Goal: Transaction & Acquisition: Purchase product/service

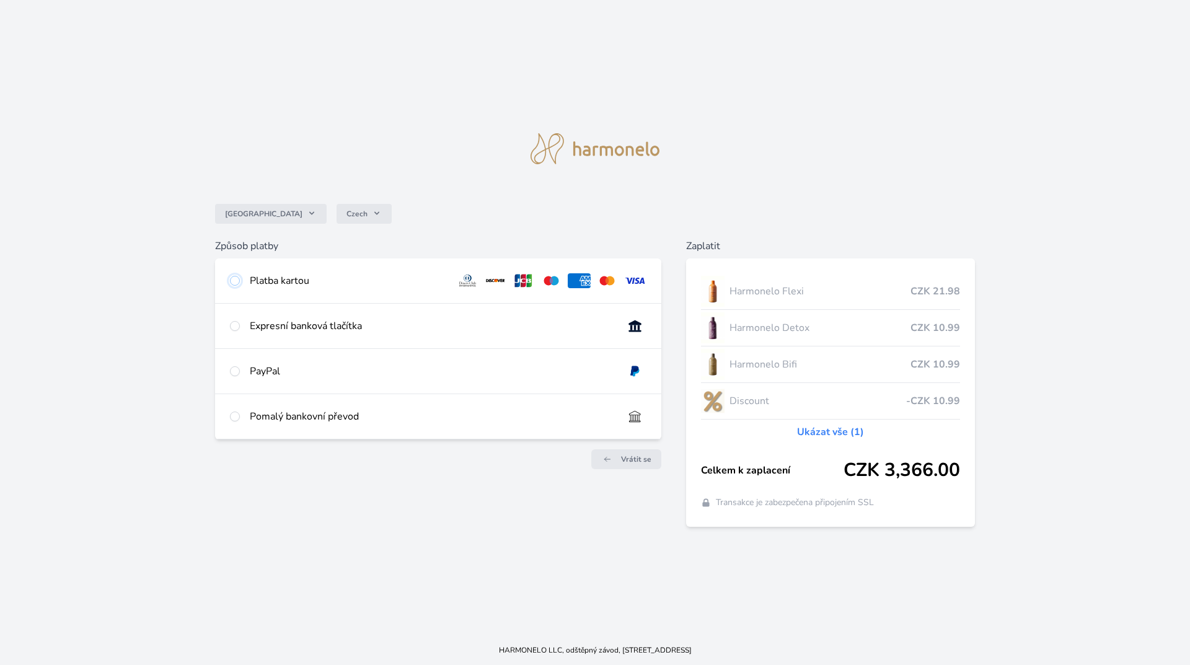
click at [234, 280] on input "radio" at bounding box center [235, 281] width 10 height 10
radio input "true"
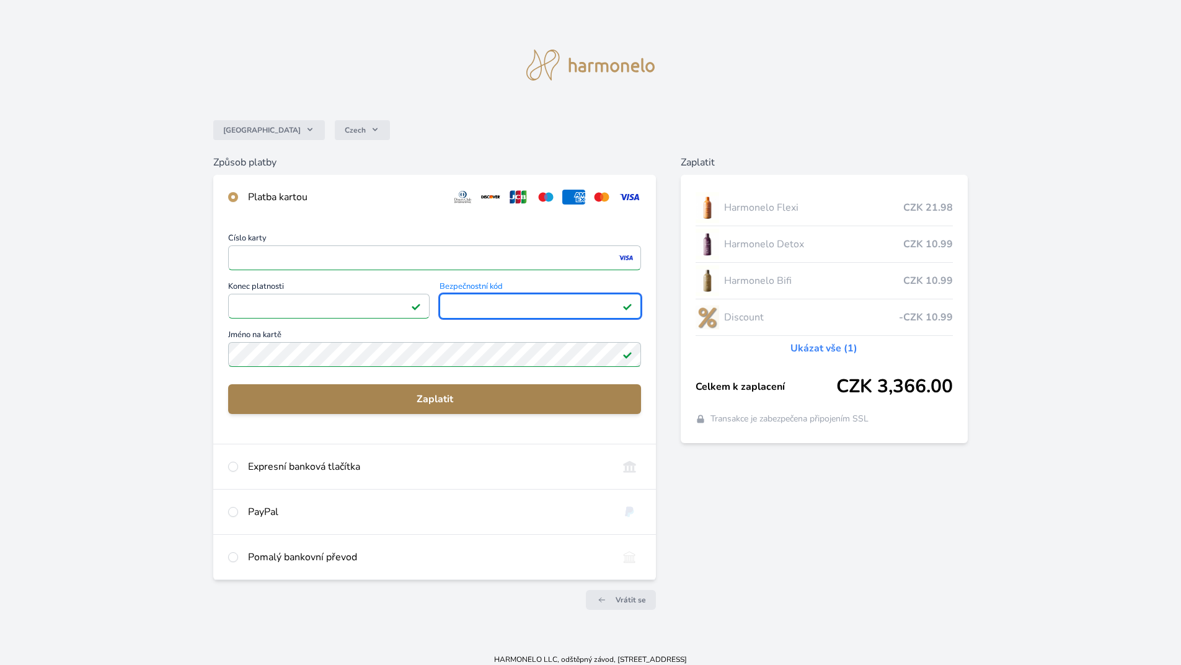
click at [463, 394] on span "Zaplatit" at bounding box center [434, 399] width 393 height 15
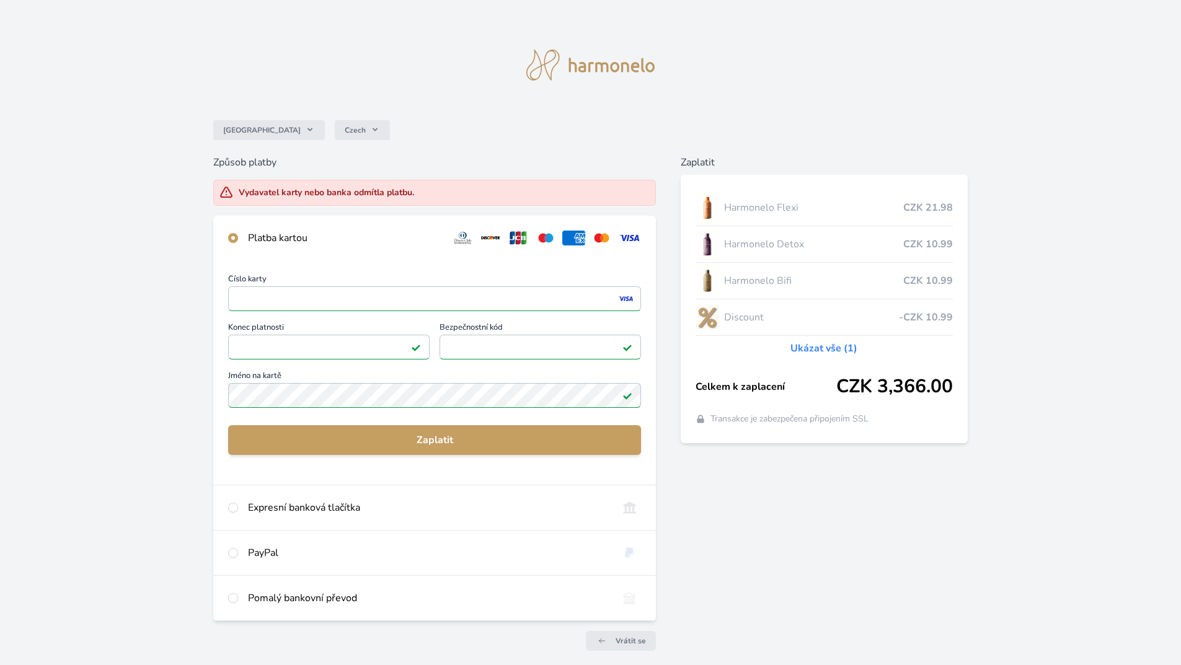
click at [251, 295] on div "Číslo karty <p>Your browser does not support iframes.</p> Konec platnosti <p>Yo…" at bounding box center [434, 342] width 413 height 135
click at [247, 299] on div "Číslo karty <p>Your browser does not support iframes.</p> Konec platnosti <p>Yo…" at bounding box center [434, 342] width 413 height 135
click at [269, 293] on div "Číslo karty <p>Your browser does not support iframes.</p> Konec platnosti <p>Yo…" at bounding box center [434, 342] width 413 height 135
click at [318, 293] on div "Číslo karty <p>Your browser does not support iframes.</p> Konec platnosti <p>Yo…" at bounding box center [434, 342] width 413 height 135
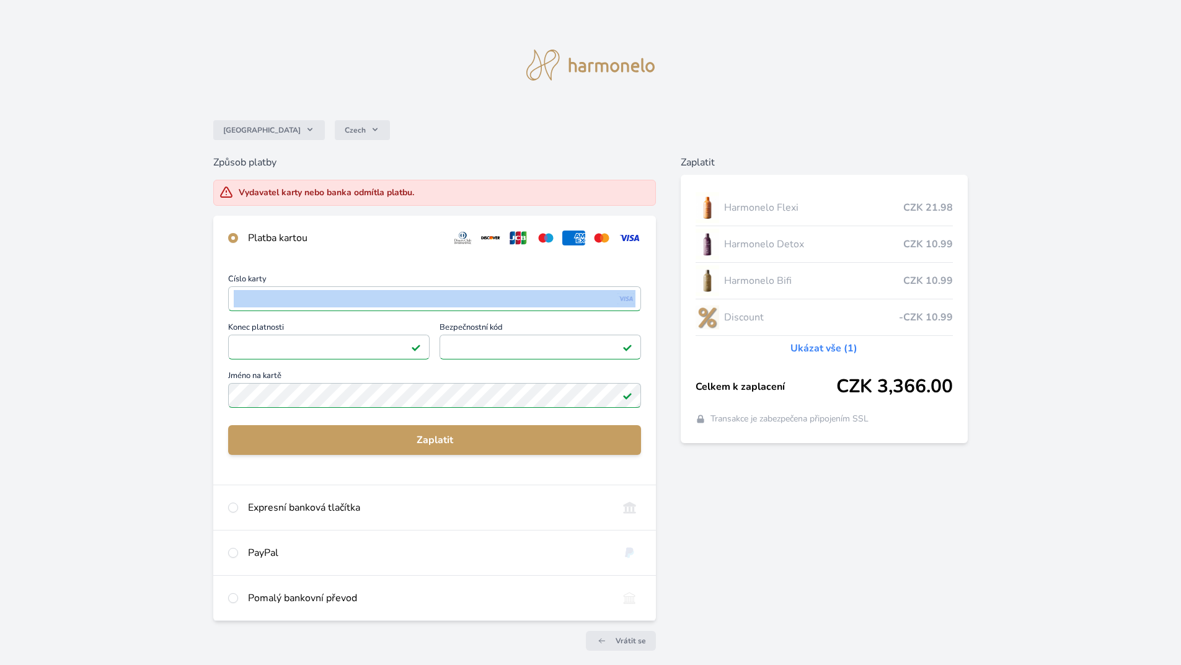
click at [266, 298] on div "Číslo karty <p>Your browser does not support iframes.</p> Konec platnosti <p>Yo…" at bounding box center [434, 342] width 413 height 135
click at [251, 298] on div "Číslo karty <p>Your browser does not support iframes.</p> Konec platnosti <p>Yo…" at bounding box center [434, 342] width 413 height 135
click at [251, 297] on div "Číslo karty <p>Your browser does not support iframes.</p> Konec platnosti <p>Yo…" at bounding box center [434, 342] width 413 height 135
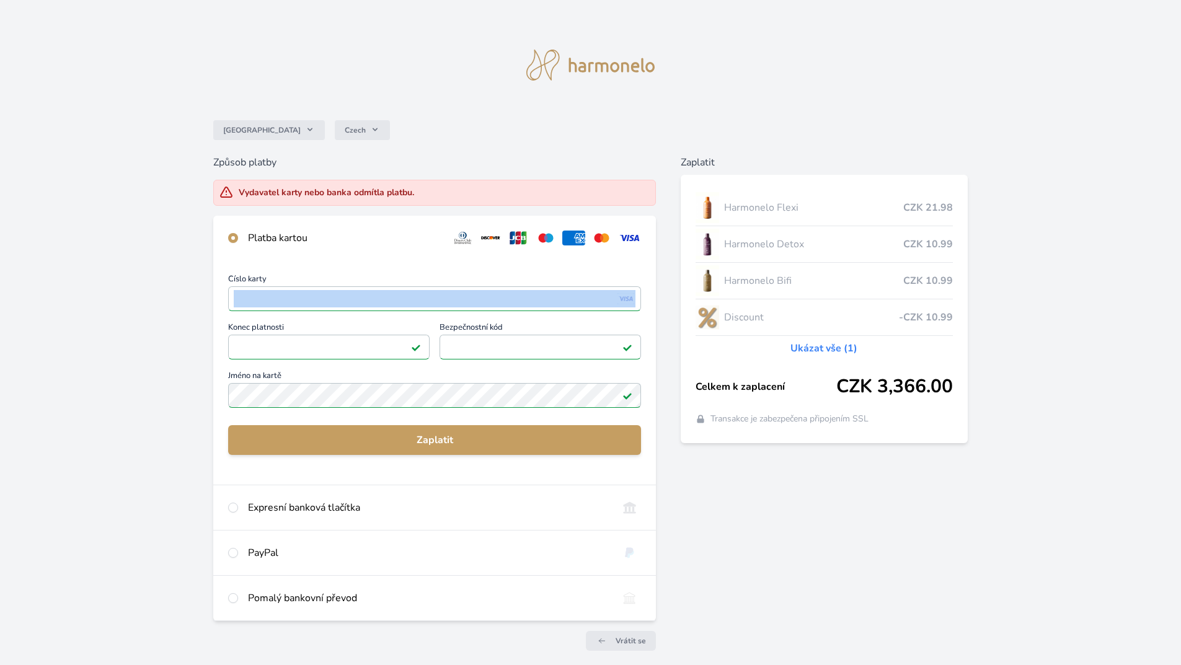
click at [614, 294] on div "Číslo karty <p>Your browser does not support iframes.</p> Konec platnosti <p>Yo…" at bounding box center [434, 342] width 413 height 135
click at [513, 335] on div "Číslo karty <p>Your browser does not support iframes.</p> Konec platnosti <p>Yo…" at bounding box center [434, 342] width 413 height 135
click at [505, 343] on div "Číslo karty <p>Your browser does not support iframes.</p> Konec platnosti <p>Yo…" at bounding box center [434, 342] width 413 height 135
click at [301, 237] on div "Platba kartou" at bounding box center [344, 238] width 193 height 15
click at [232, 509] on input "radio" at bounding box center [233, 508] width 10 height 10
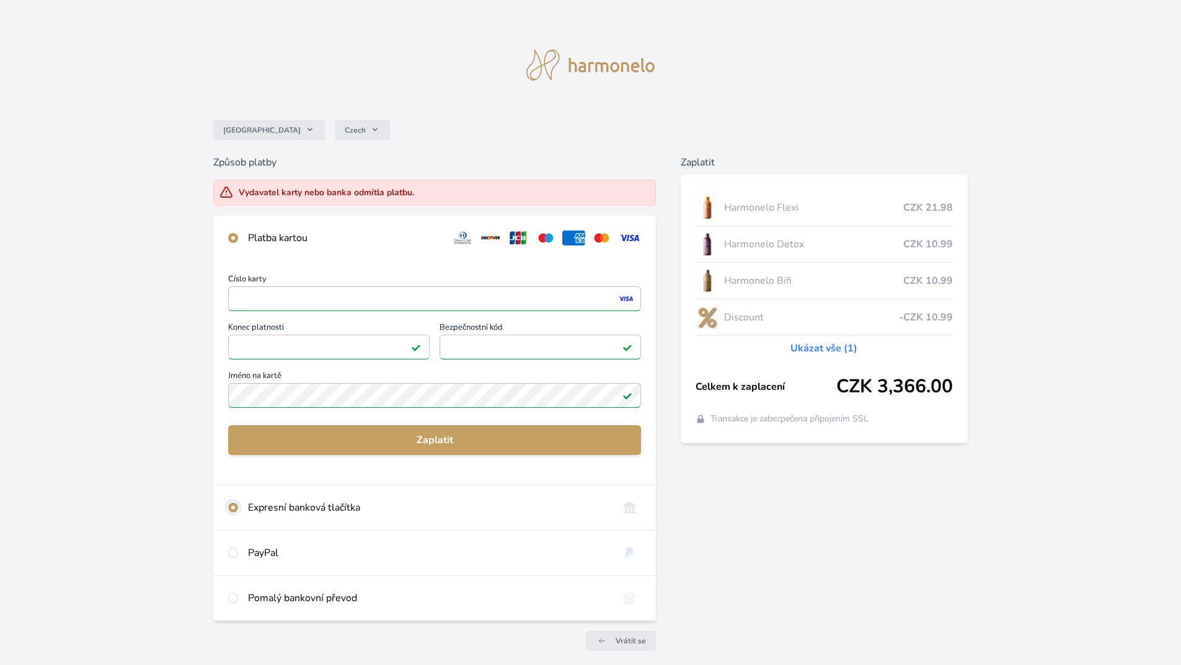
radio input "true"
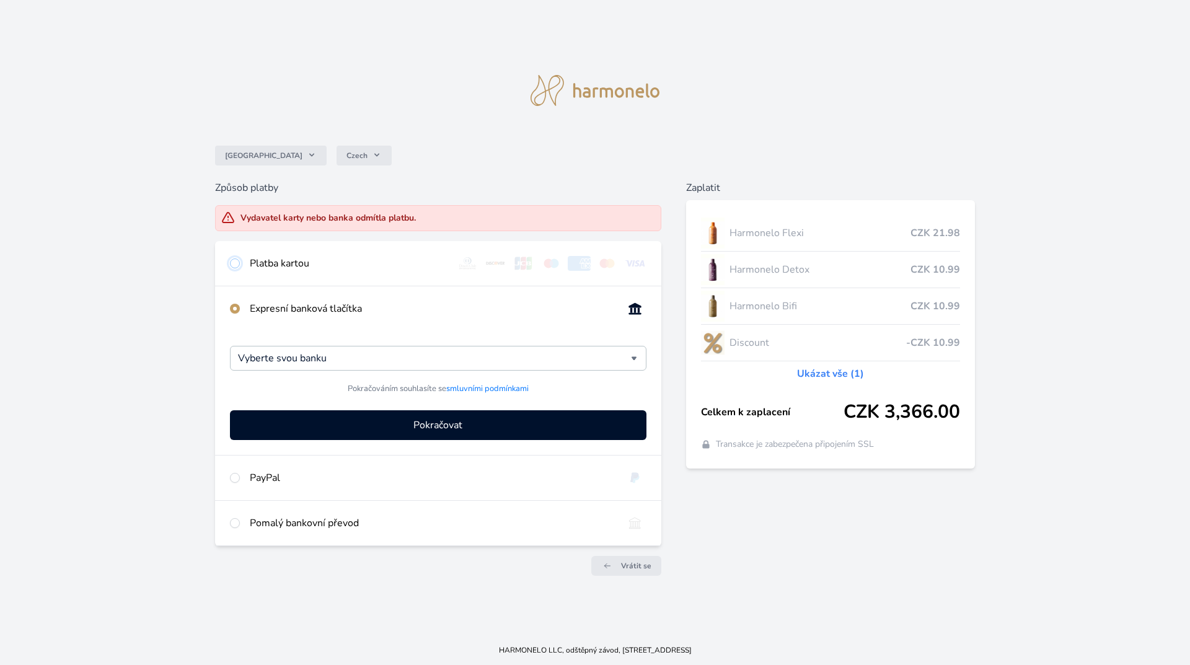
click at [232, 265] on input "radio" at bounding box center [235, 264] width 10 height 10
radio input "true"
radio input "false"
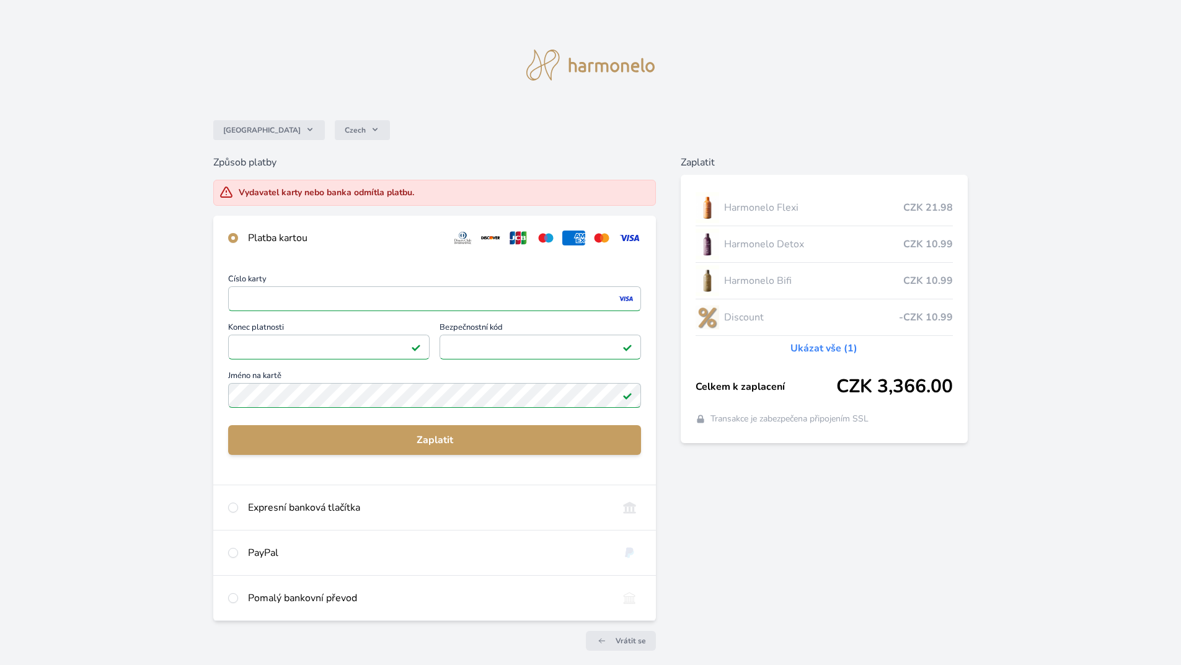
click at [368, 295] on div "Číslo karty <p>Your browser does not support iframes.</p> Konec platnosti <p>Yo…" at bounding box center [434, 342] width 413 height 135
click at [553, 391] on div "Číslo karty <p>Your browser does not support iframes.</p> Konec platnosti <p>Yo…" at bounding box center [434, 342] width 413 height 135
drag, startPoint x: 304, startPoint y: 338, endPoint x: 238, endPoint y: 327, distance: 67.3
click at [238, 327] on div "Číslo karty <p>Your browser does not support iframes.</p> Konec platnosti <p>Yo…" at bounding box center [434, 342] width 413 height 135
drag, startPoint x: 392, startPoint y: 298, endPoint x: 379, endPoint y: 298, distance: 13.0
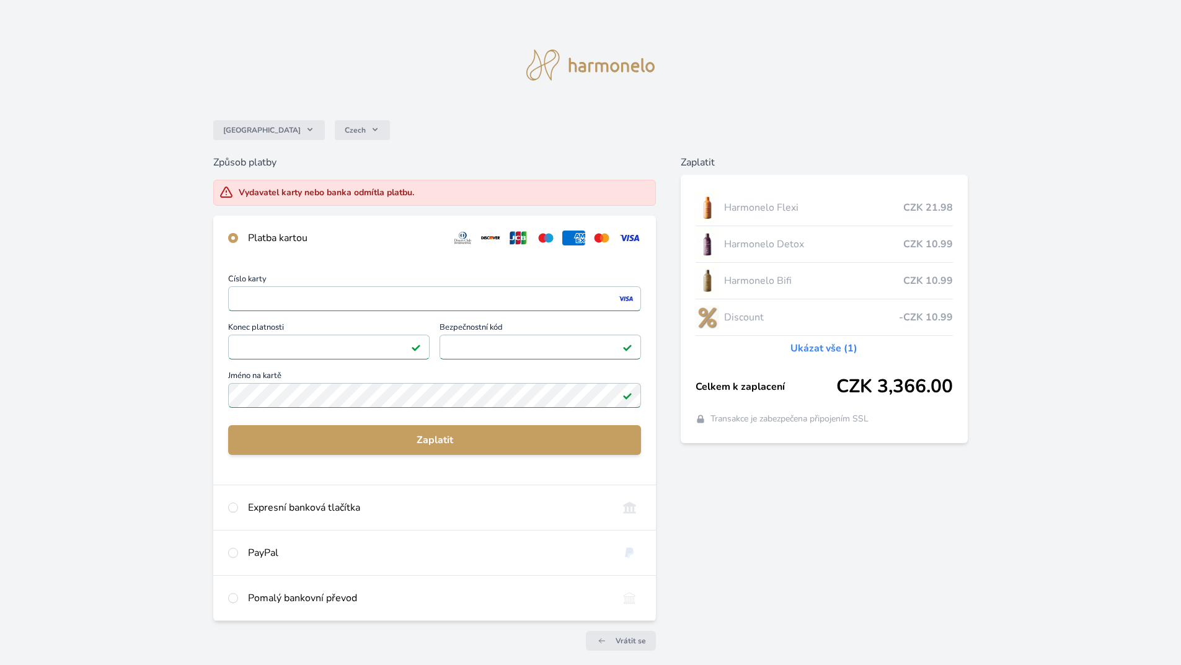
click at [385, 298] on div "Číslo karty <p>Your browser does not support iframes.</p> Konec platnosti <p>Yo…" at bounding box center [434, 342] width 413 height 135
drag, startPoint x: 379, startPoint y: 298, endPoint x: 353, endPoint y: 291, distance: 26.9
click at [378, 298] on div "Číslo karty <p>Your browser does not support iframes.</p> Konec platnosti <p>Yo…" at bounding box center [434, 342] width 413 height 135
click at [352, 291] on div "Číslo karty <p>Your browser does not support iframes.</p> Konec platnosti <p>Yo…" at bounding box center [434, 342] width 413 height 135
click at [303, 294] on div "Číslo karty <p>Your browser does not support iframes.</p> Konec platnosti <p>Yo…" at bounding box center [434, 342] width 413 height 135
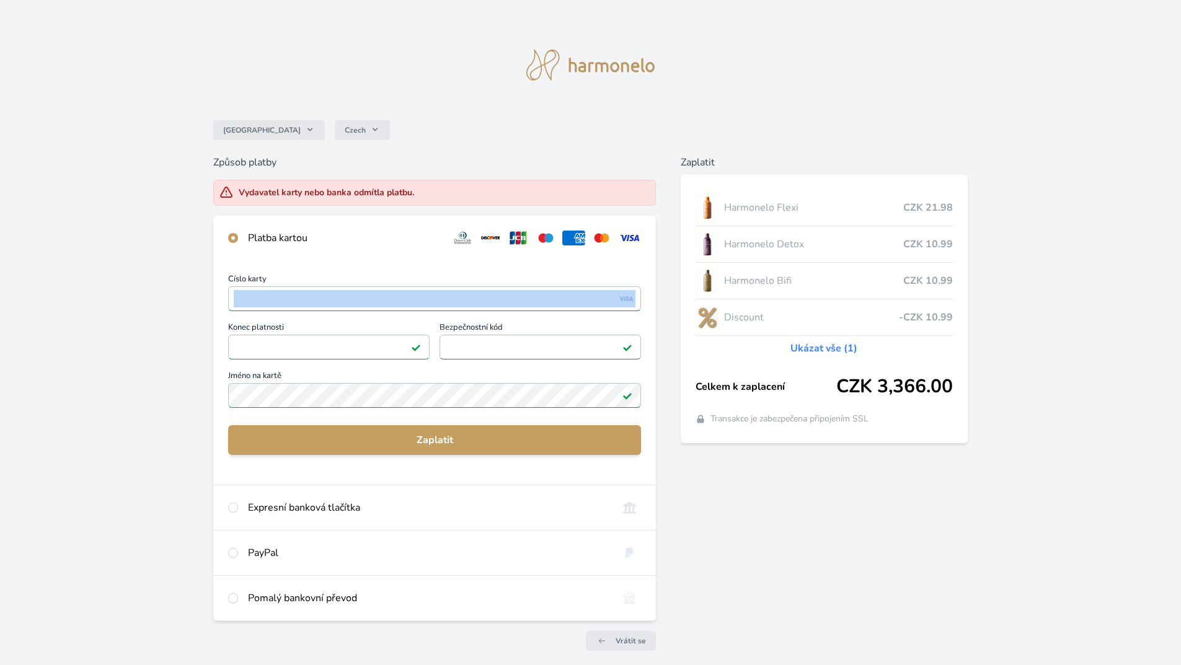
click at [303, 294] on div "Číslo karty <p>Your browser does not support iframes.</p> Konec platnosti <p>Yo…" at bounding box center [434, 342] width 413 height 135
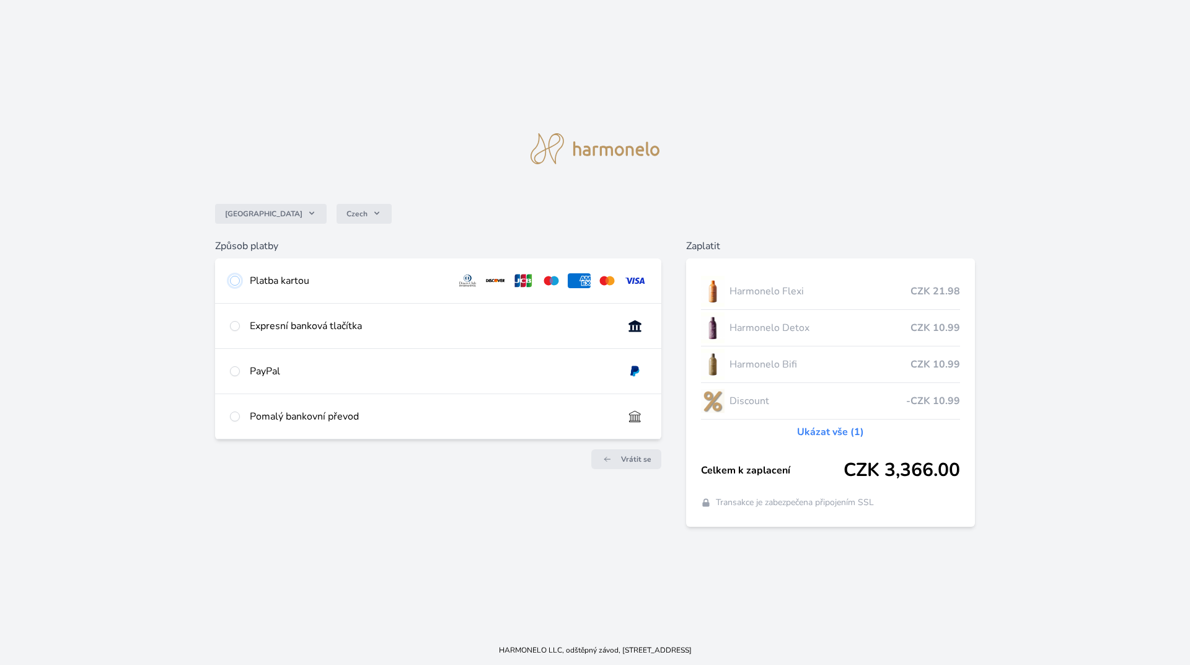
click at [238, 279] on input "radio" at bounding box center [235, 281] width 10 height 10
radio input "true"
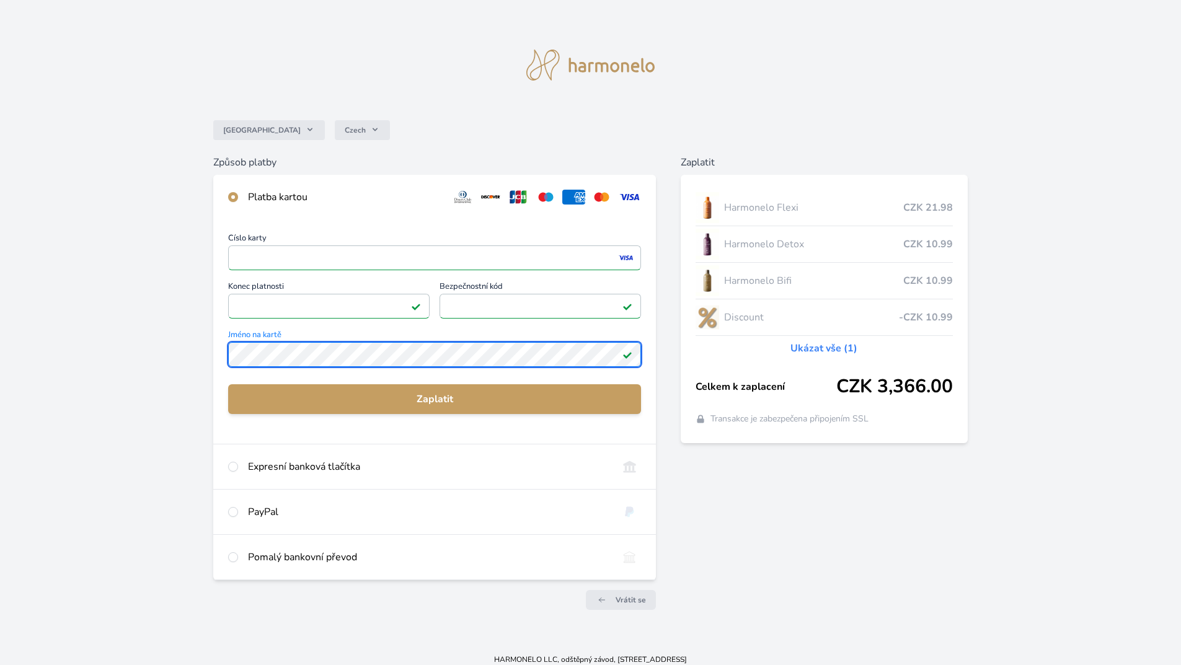
click at [348, 369] on div "Číslo karty <p>Your browser does not support iframes.</p> Konec platnosti <p>Yo…" at bounding box center [434, 331] width 443 height 224
click at [0, 346] on div "Česko Czech Způsob platby Platba kartou Číslo karty <p>Your browser does not su…" at bounding box center [590, 322] width 1181 height 645
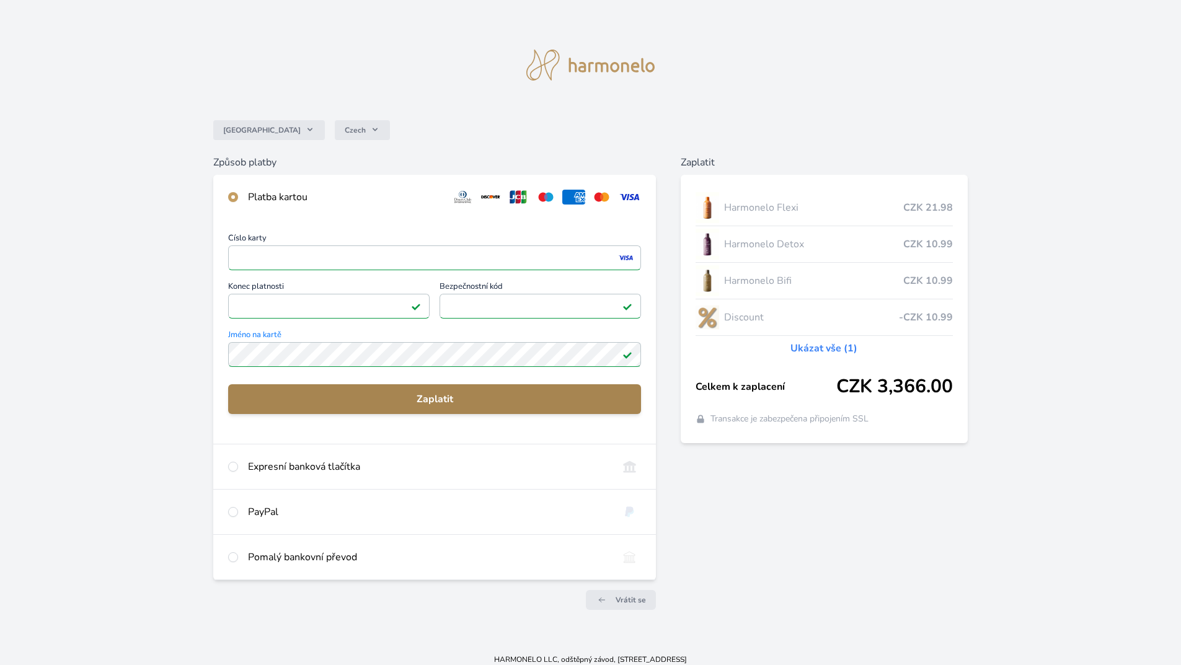
click at [410, 407] on button "Zaplatit" at bounding box center [434, 399] width 413 height 30
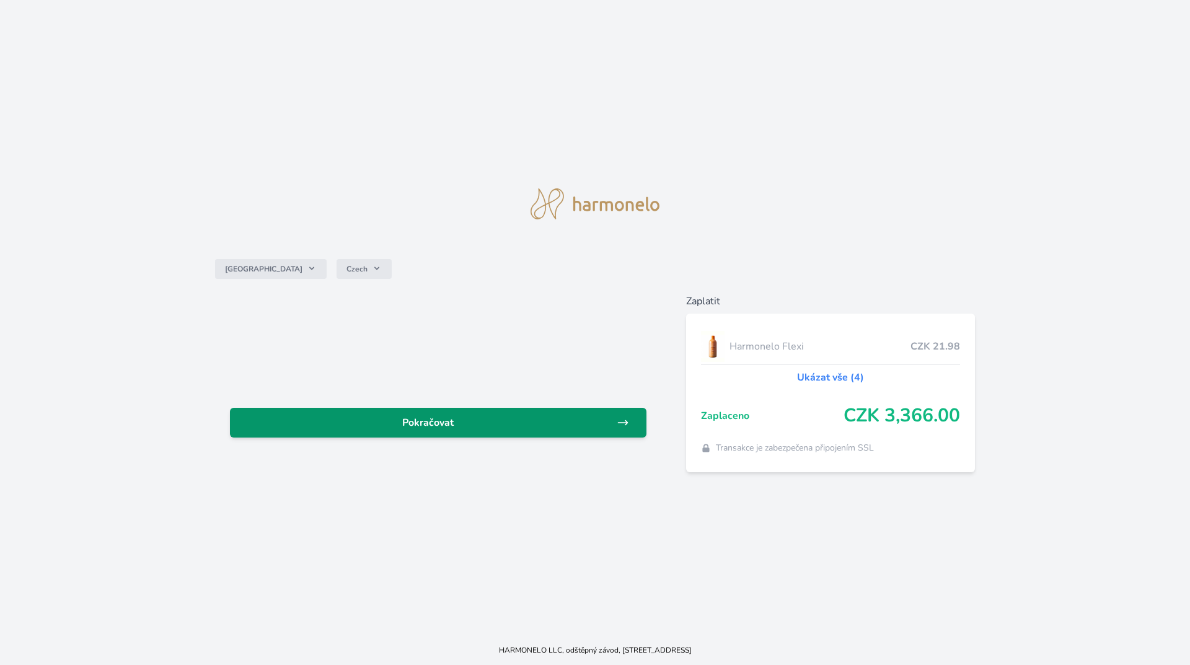
click at [567, 427] on span "Pokračovat" at bounding box center [428, 422] width 377 height 15
